Goal: Task Accomplishment & Management: Manage account settings

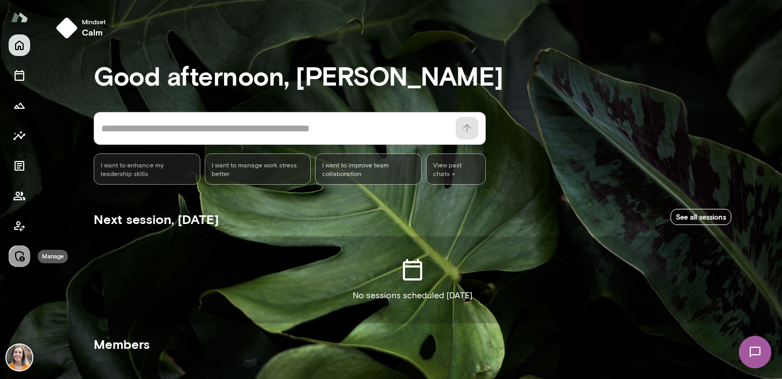
click at [18, 262] on icon "Manage" at bounding box center [19, 256] width 13 height 13
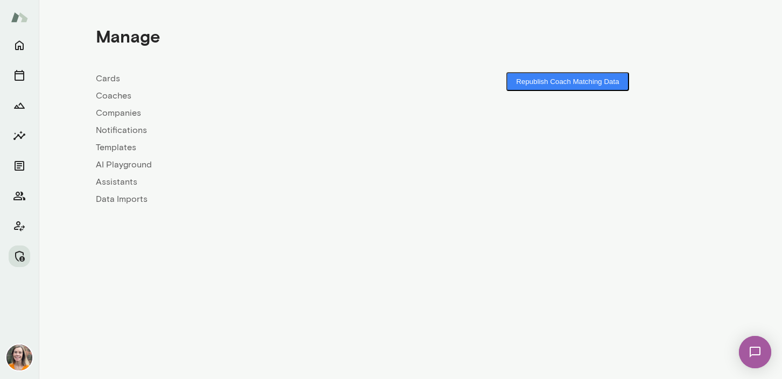
click at [113, 95] on link "Coaches" at bounding box center [253, 95] width 314 height 13
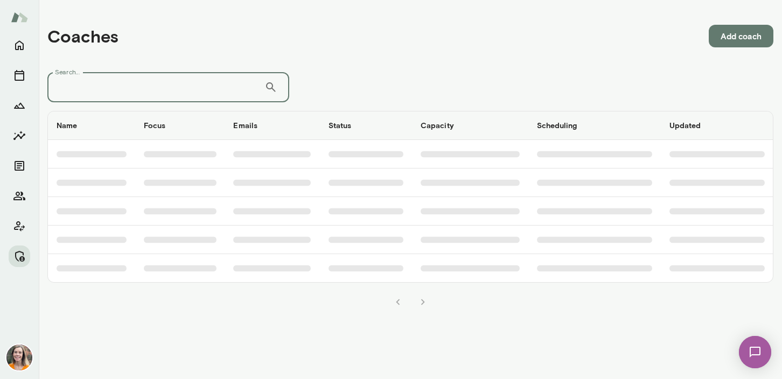
click at [131, 88] on input "Search..." at bounding box center [155, 87] width 217 height 30
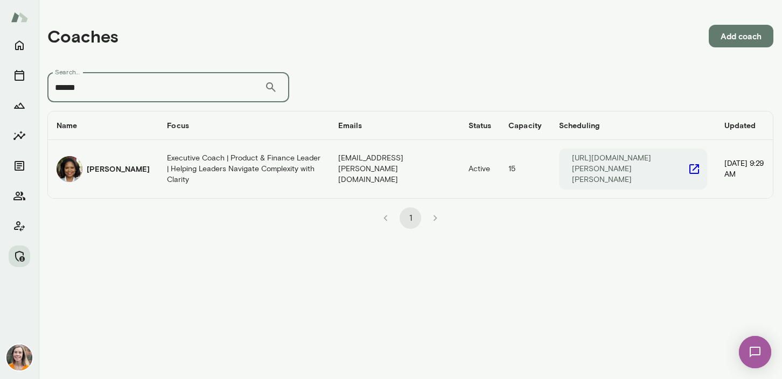
type input "******"
click at [158, 162] on td "Executive Coach | Product & Finance Leader | Helping Leaders Navigate Complexit…" at bounding box center [243, 169] width 171 height 58
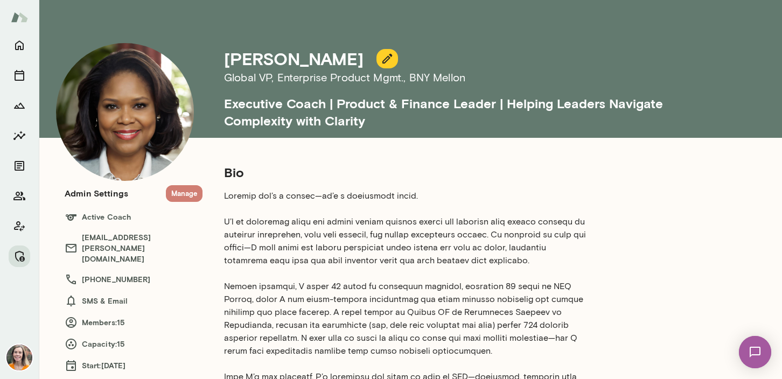
click at [184, 194] on button "Manage" at bounding box center [184, 193] width 37 height 17
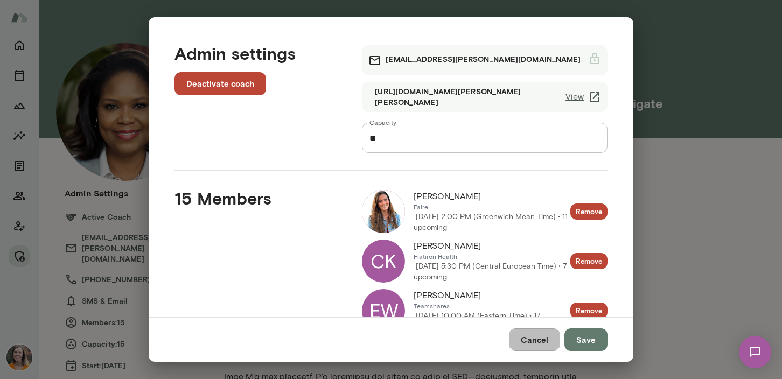
click at [539, 341] on button "Cancel" at bounding box center [534, 339] width 51 height 23
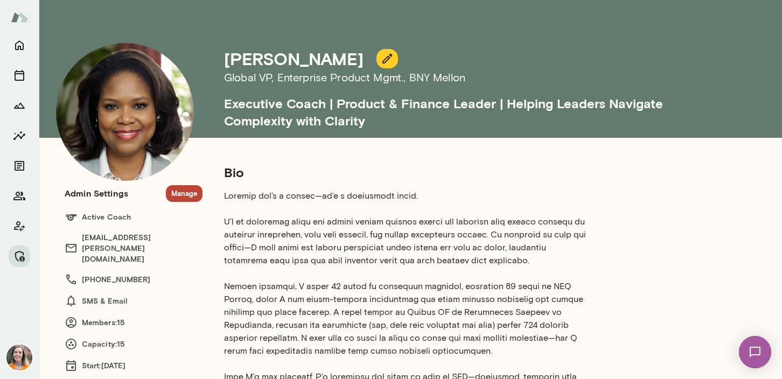
click at [183, 193] on button "Manage" at bounding box center [184, 193] width 37 height 17
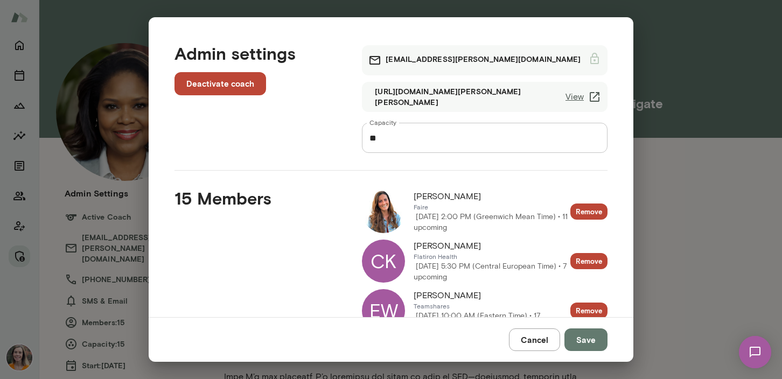
click at [539, 340] on button "Cancel" at bounding box center [534, 339] width 51 height 23
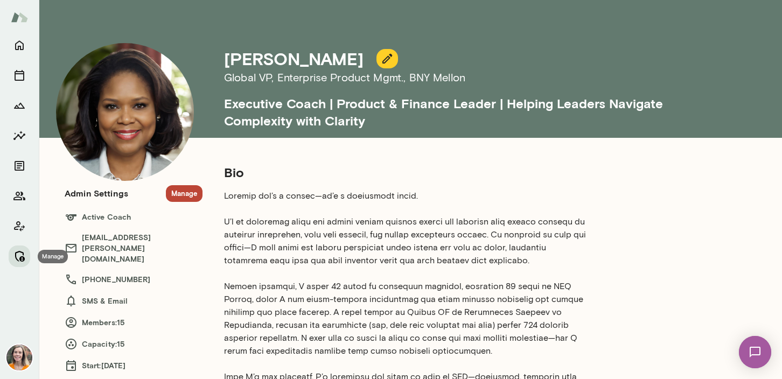
click at [18, 258] on icon "Manage" at bounding box center [19, 256] width 13 height 13
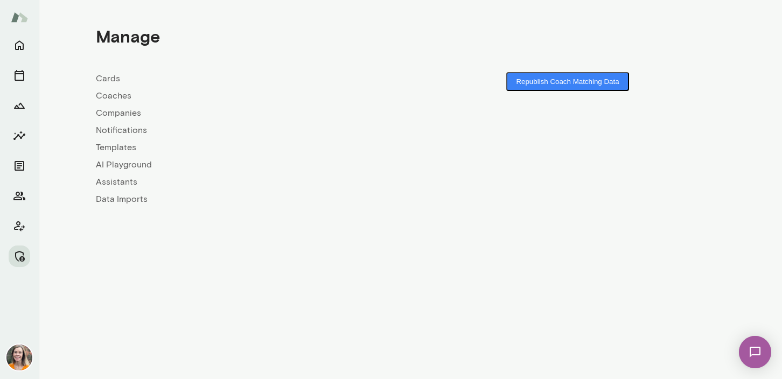
click at [117, 94] on link "Coaches" at bounding box center [253, 95] width 314 height 13
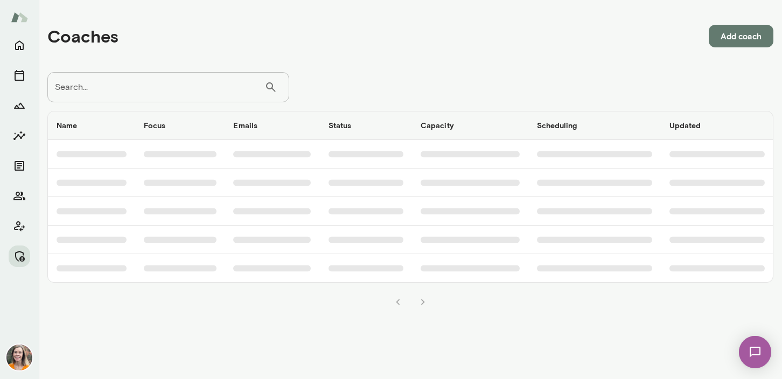
click at [156, 78] on input "Search..." at bounding box center [155, 87] width 217 height 30
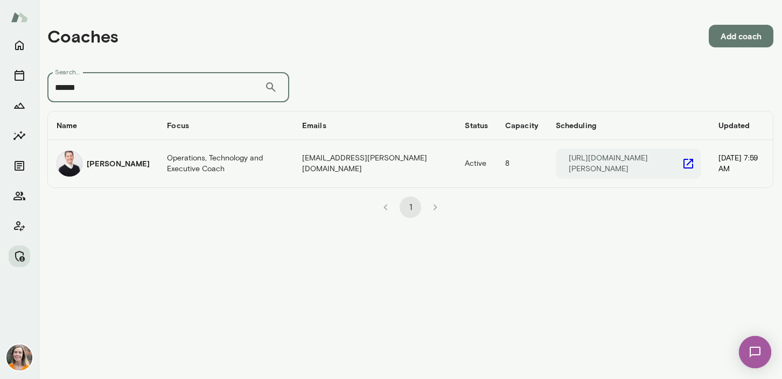
type input "******"
click at [173, 160] on td "Operations, Technology and Executive Coach" at bounding box center [225, 163] width 135 height 47
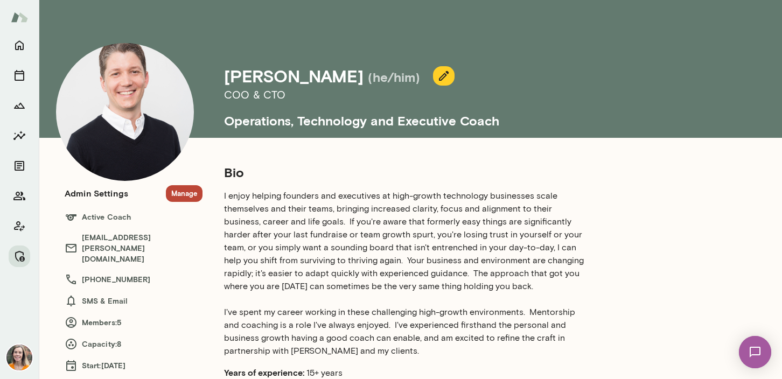
click at [186, 198] on button "Manage" at bounding box center [184, 193] width 37 height 17
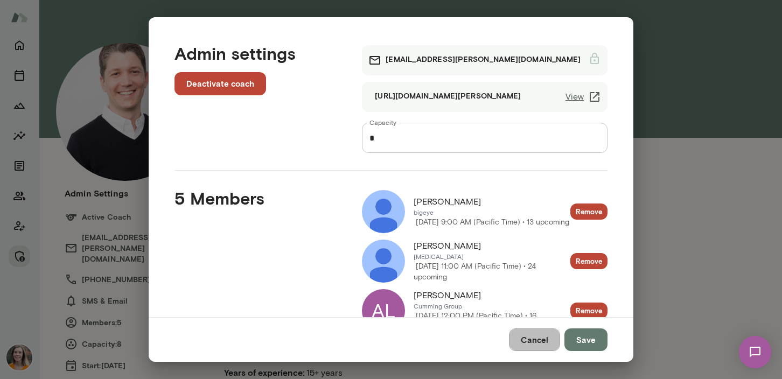
click at [537, 342] on button "Cancel" at bounding box center [534, 339] width 51 height 23
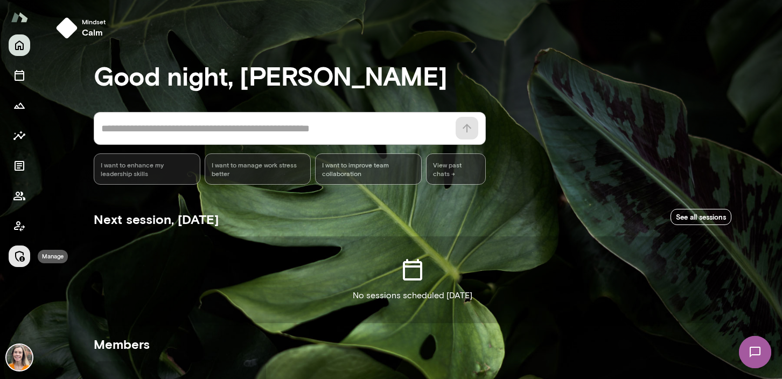
click at [18, 254] on icon "Manage" at bounding box center [19, 256] width 13 height 13
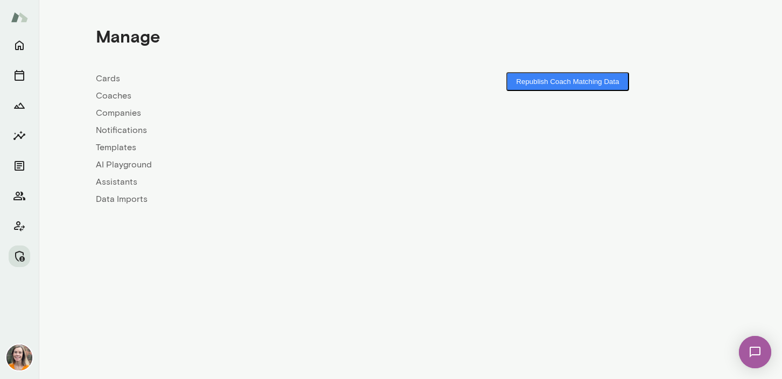
click at [110, 99] on link "Coaches" at bounding box center [253, 95] width 314 height 13
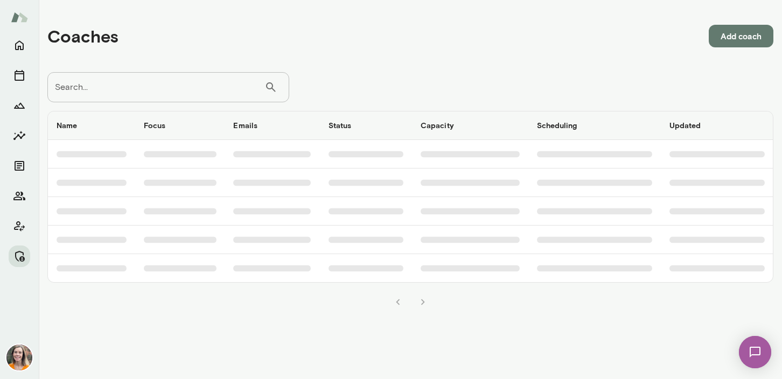
click at [153, 90] on input "Search..." at bounding box center [155, 87] width 217 height 30
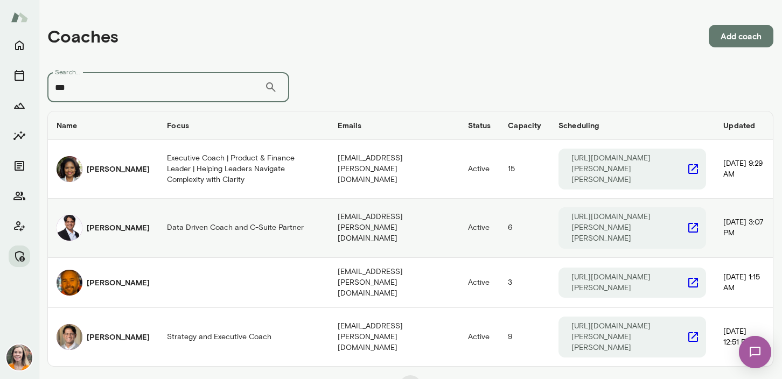
type input "***"
click at [137, 212] on td "[PERSON_NAME]" at bounding box center [103, 228] width 110 height 59
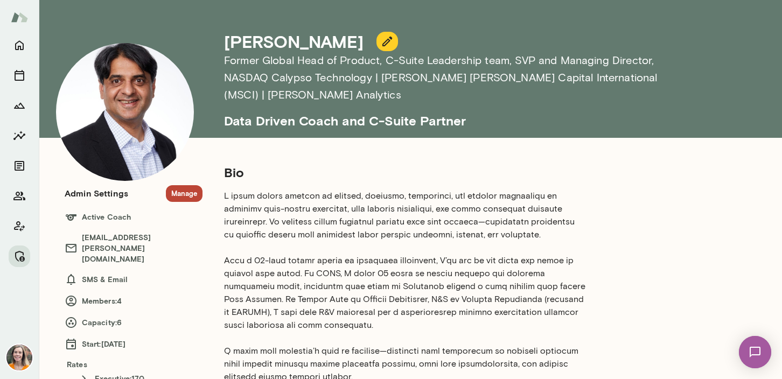
click at [180, 190] on button "Manage" at bounding box center [184, 193] width 37 height 17
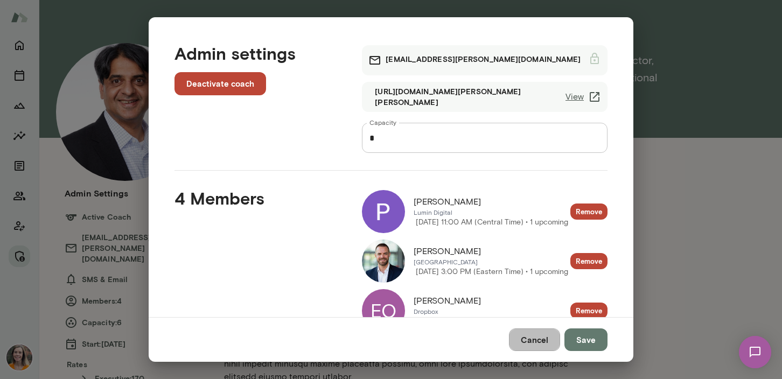
click at [537, 343] on button "Cancel" at bounding box center [534, 339] width 51 height 23
